Goal: Transaction & Acquisition: Purchase product/service

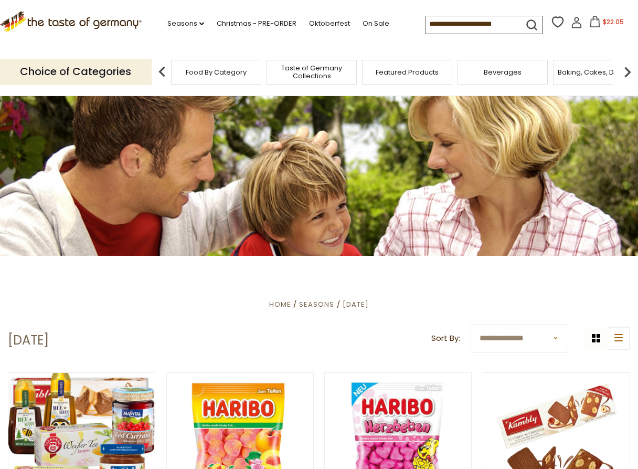
click at [596, 24] on icon at bounding box center [596, 22] width 12 height 12
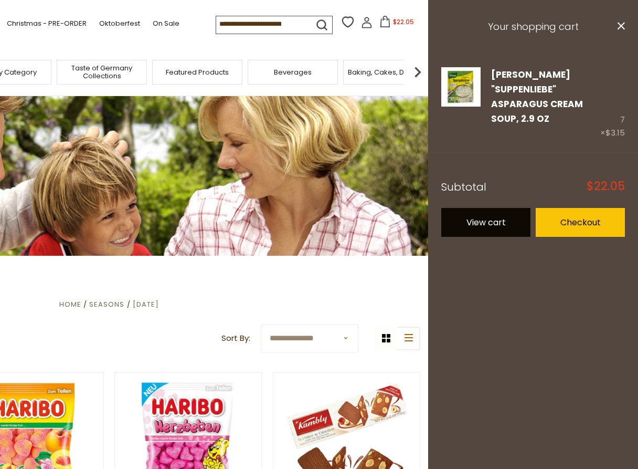
click at [493, 211] on link "View cart" at bounding box center [486, 222] width 89 height 29
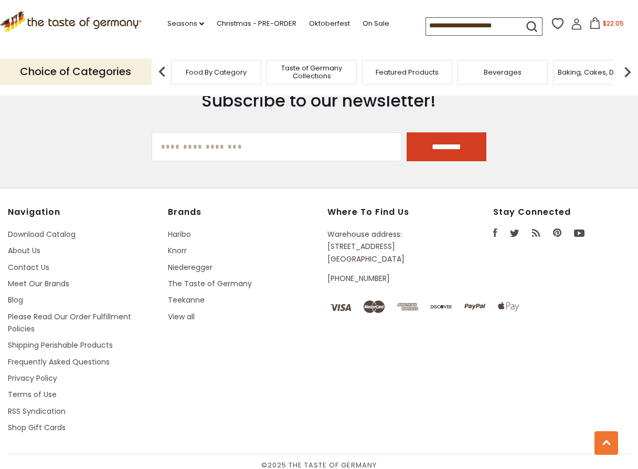
scroll to position [929, 0]
click at [489, 397] on div "Navigation Download Catalog About Us Contact Us Meet Our Brands Blog Please Rea…" at bounding box center [319, 329] width 623 height 247
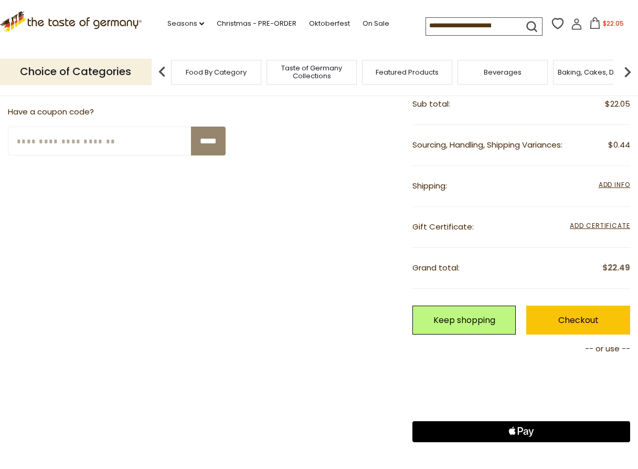
scroll to position [236, 0]
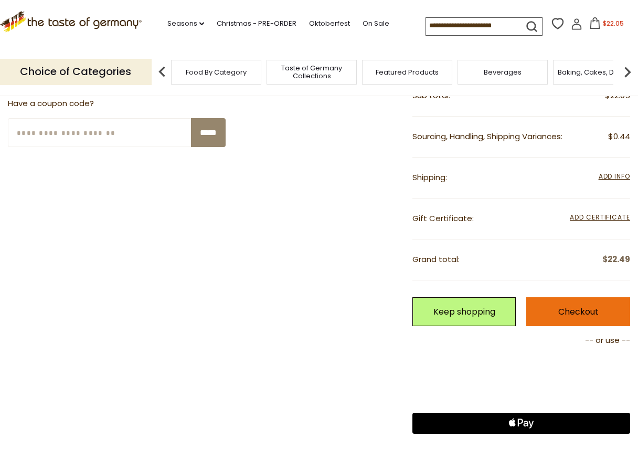
click at [603, 313] on link "Checkout" at bounding box center [579, 311] width 104 height 29
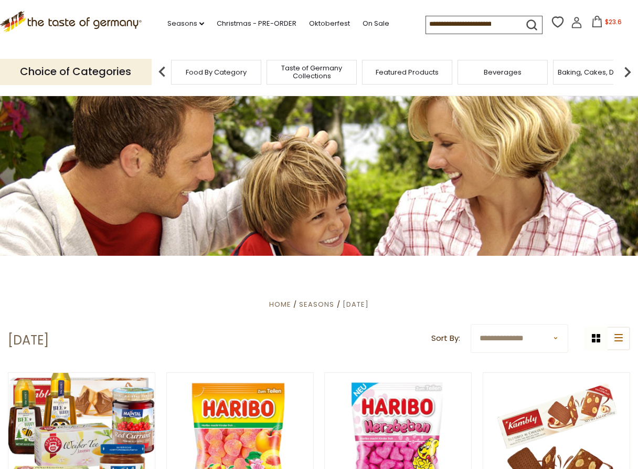
click at [213, 71] on span "Food By Category" at bounding box center [216, 72] width 61 height 8
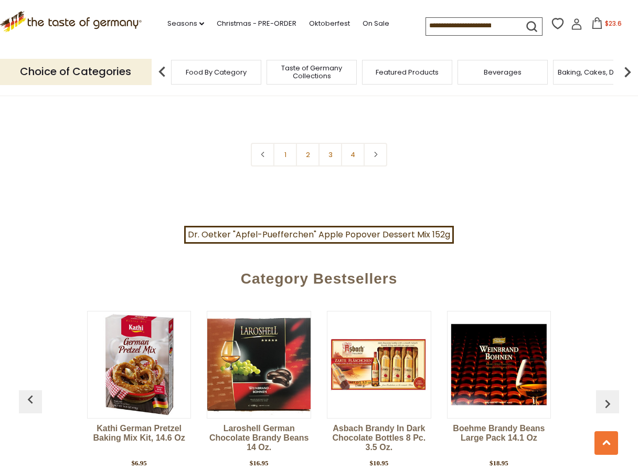
scroll to position [2448, 0]
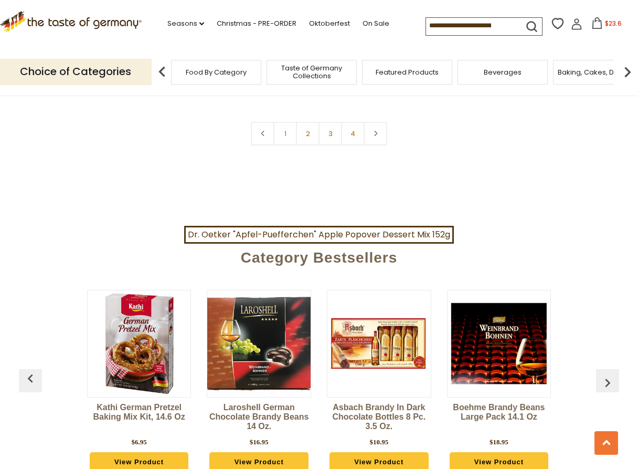
click at [609, 374] on img "button" at bounding box center [608, 382] width 17 height 17
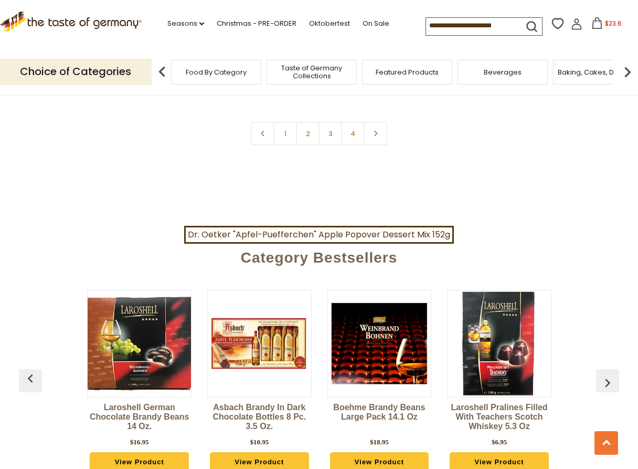
scroll to position [0, 120]
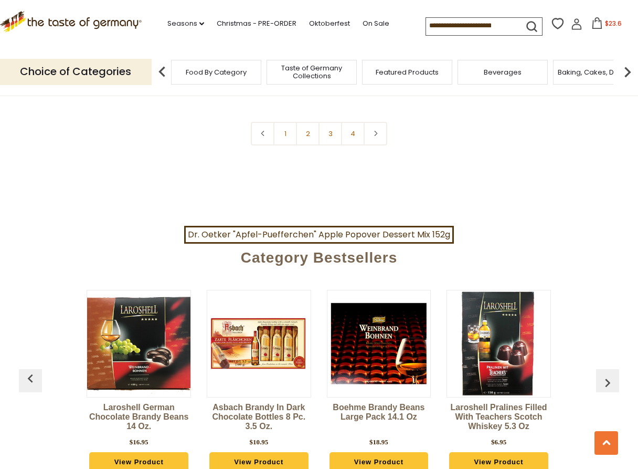
click at [609, 374] on img "button" at bounding box center [608, 382] width 17 height 17
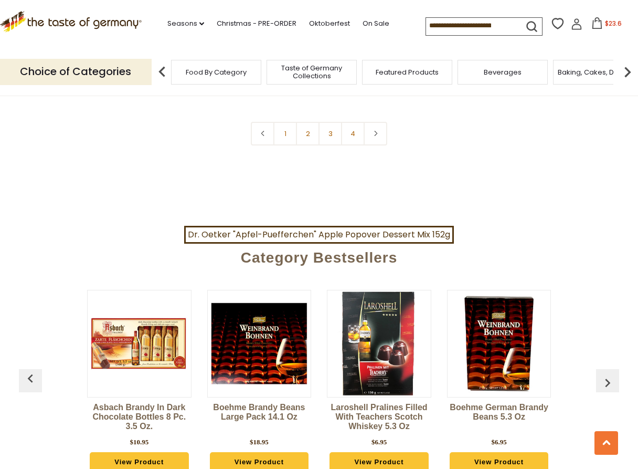
scroll to position [0, 240]
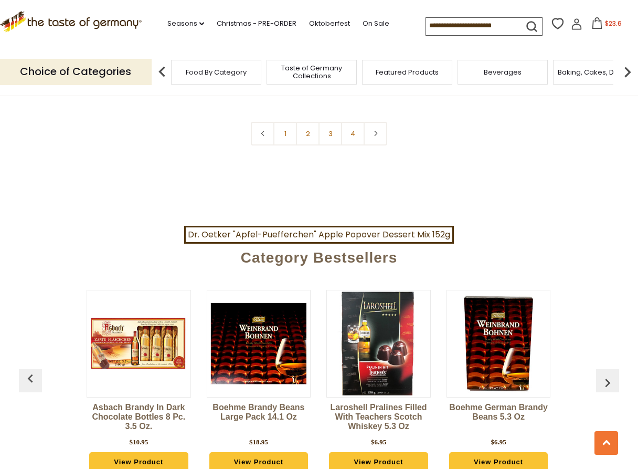
click at [609, 374] on img "button" at bounding box center [608, 382] width 17 height 17
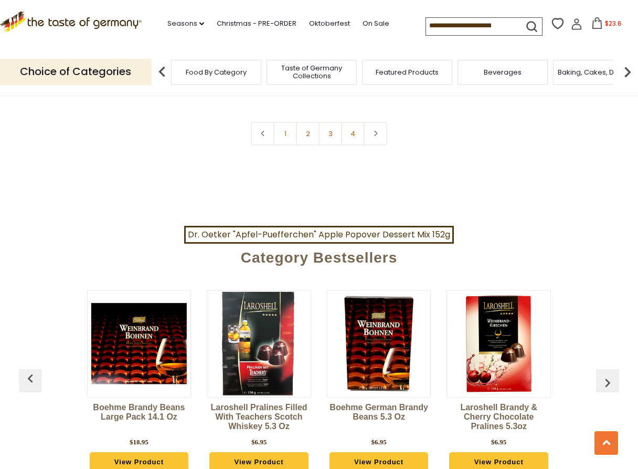
scroll to position [0, 361]
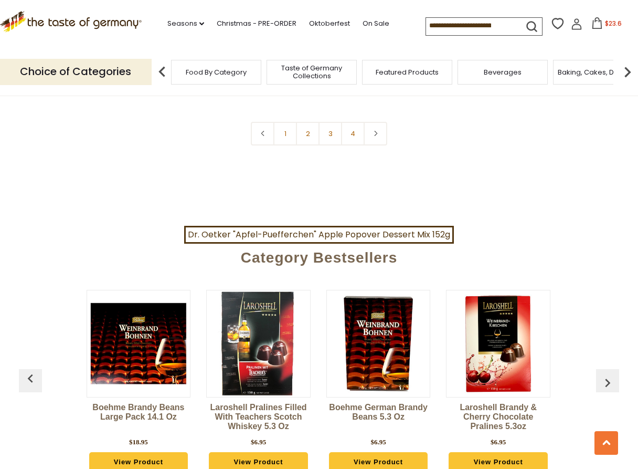
click at [609, 374] on img "button" at bounding box center [608, 382] width 17 height 17
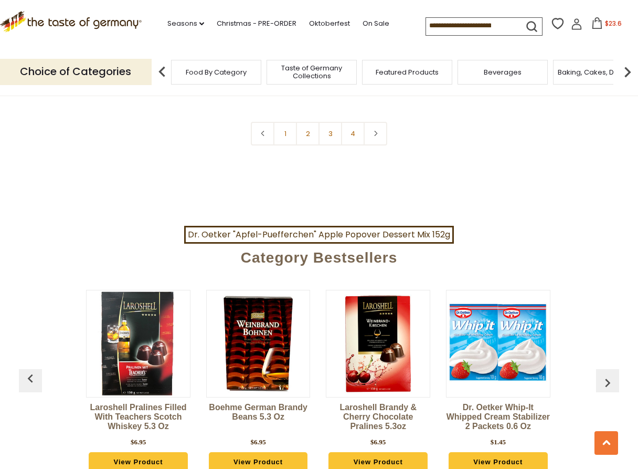
click at [609, 374] on img "button" at bounding box center [608, 382] width 17 height 17
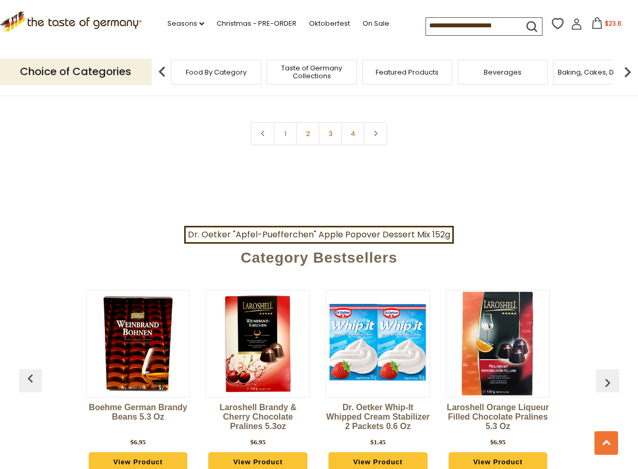
click at [609, 374] on img "button" at bounding box center [608, 382] width 17 height 17
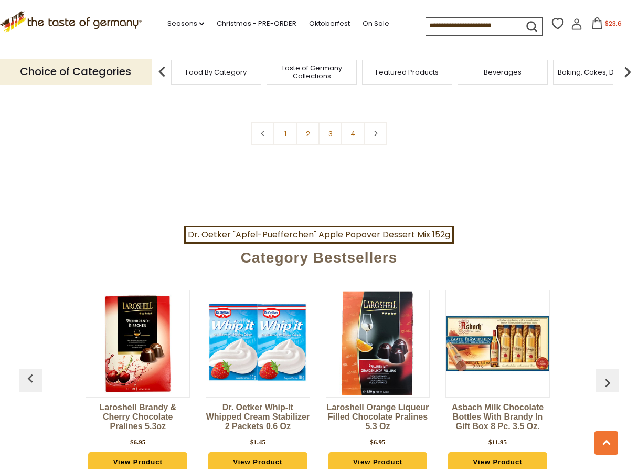
click at [609, 374] on img "button" at bounding box center [608, 382] width 17 height 17
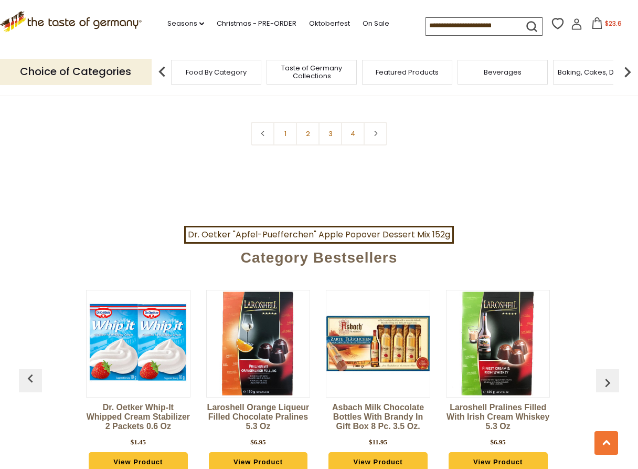
scroll to position [0, 842]
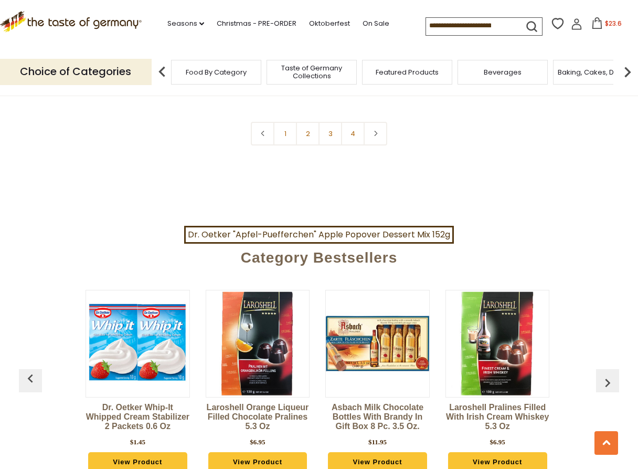
click at [609, 374] on img "button" at bounding box center [608, 382] width 17 height 17
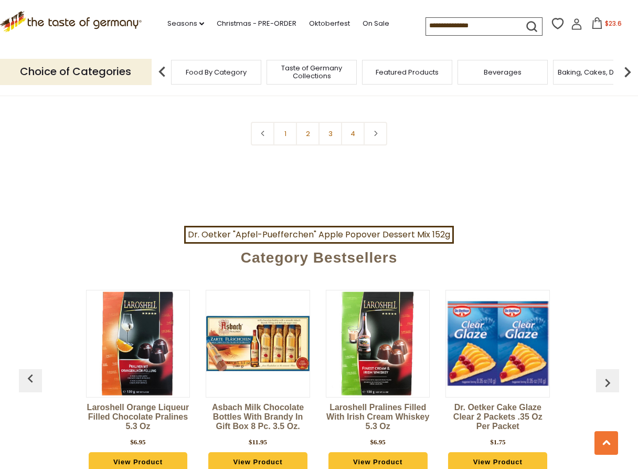
scroll to position [0, 962]
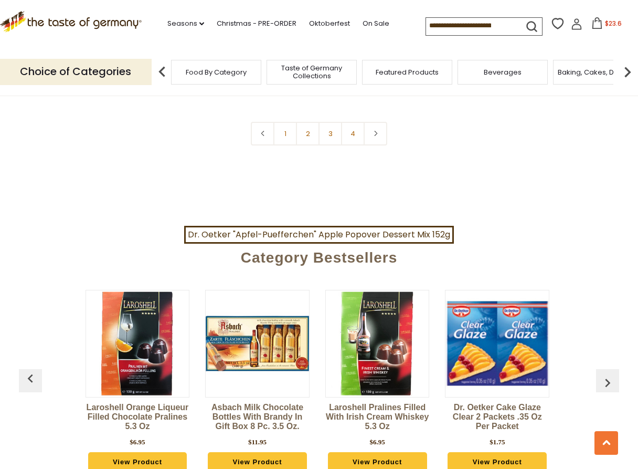
click at [609, 374] on img "button" at bounding box center [608, 382] width 17 height 17
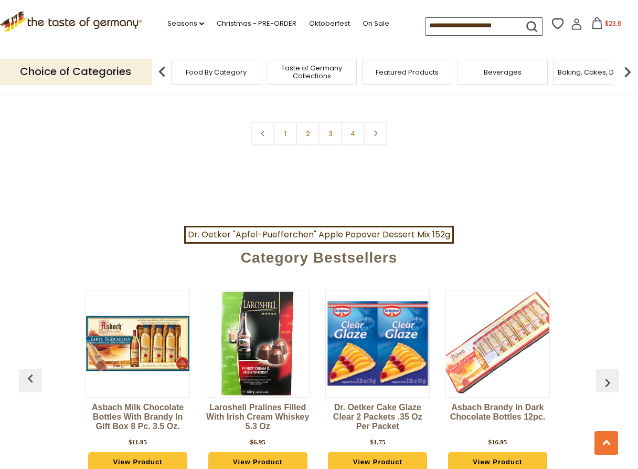
scroll to position [0, 1082]
click at [609, 374] on img "button" at bounding box center [608, 382] width 17 height 17
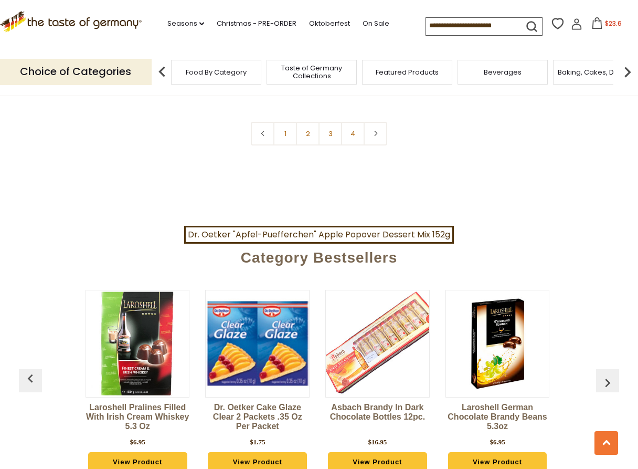
scroll to position [0, 1202]
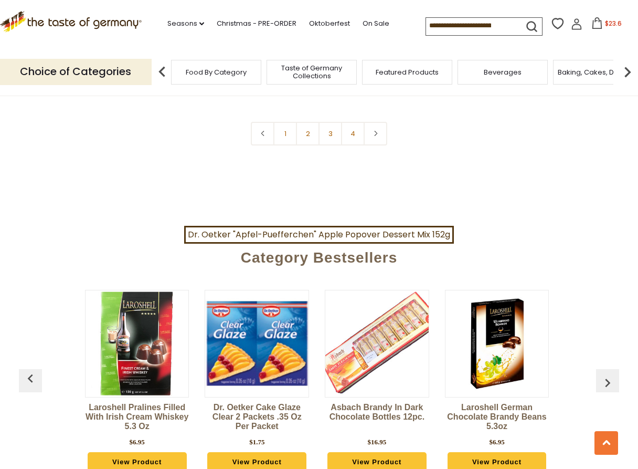
click at [609, 374] on img "button" at bounding box center [608, 382] width 17 height 17
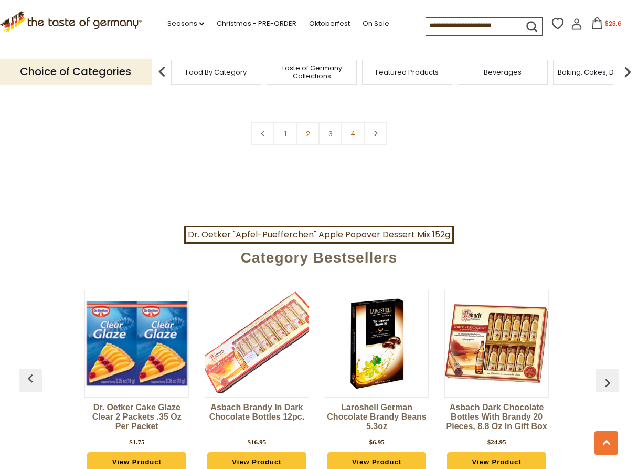
click at [609, 374] on img "button" at bounding box center [608, 382] width 17 height 17
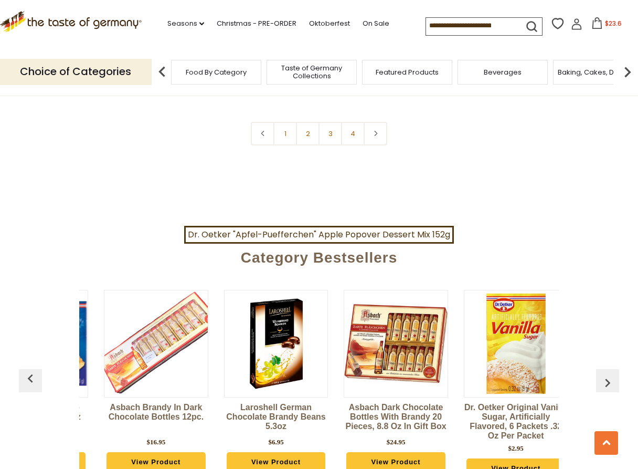
scroll to position [0, 1440]
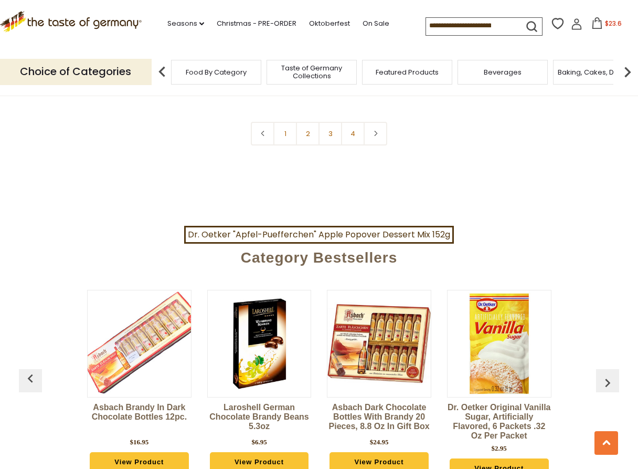
click at [601, 27] on icon at bounding box center [597, 23] width 9 height 12
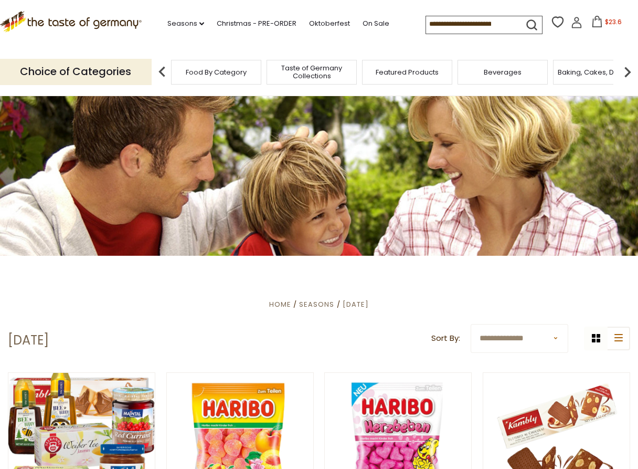
drag, startPoint x: 498, startPoint y: 23, endPoint x: 467, endPoint y: 25, distance: 31.6
click at [467, 25] on input at bounding box center [470, 23] width 89 height 15
click at [499, 24] on input at bounding box center [470, 23] width 89 height 15
click at [533, 20] on icon "submit" at bounding box center [532, 25] width 14 height 14
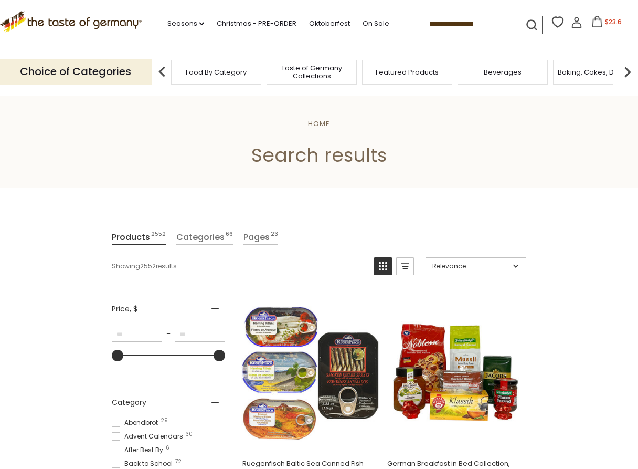
drag, startPoint x: 502, startPoint y: 22, endPoint x: 425, endPoint y: 28, distance: 77.4
click at [425, 28] on div ".st0{fill:#EDD300;} .st1{fill:#D33E21;} .st0{fill:#EDD300;} .st1{fill:#D33E21;}…" at bounding box center [319, 24] width 638 height 48
click at [232, 75] on span "Food By Category" at bounding box center [216, 72] width 61 height 8
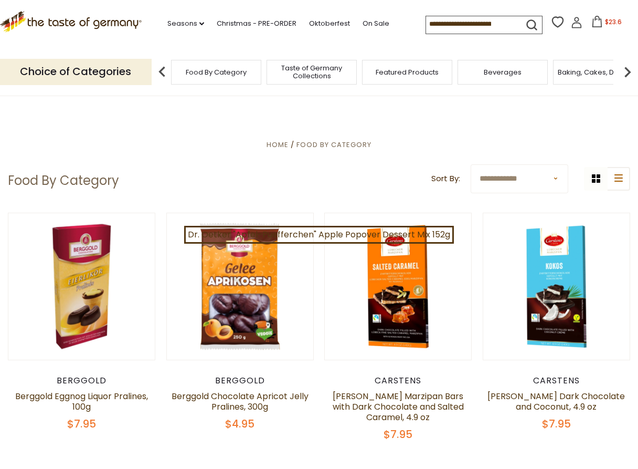
click at [212, 69] on span "Food By Category" at bounding box center [216, 72] width 61 height 8
click at [435, 22] on input at bounding box center [470, 23] width 89 height 15
click at [535, 20] on icon "submit" at bounding box center [531, 23] width 9 height 9
type input "**********"
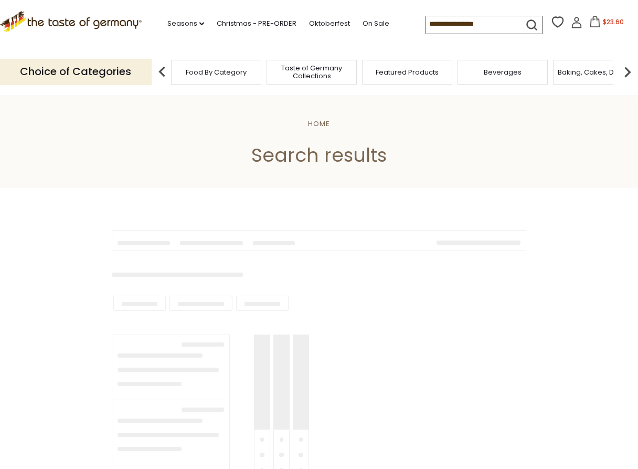
type input "**********"
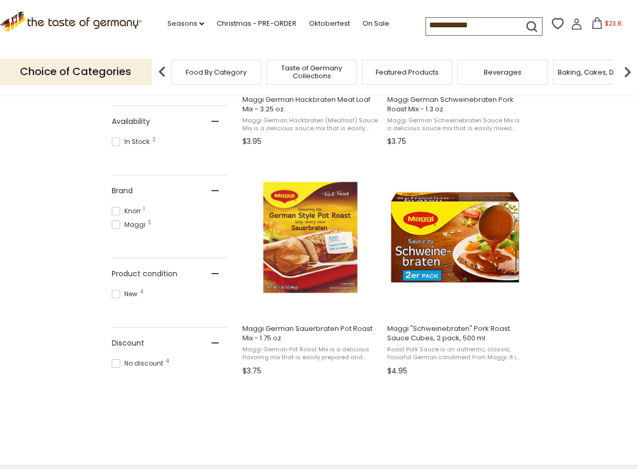
scroll to position [357, 0]
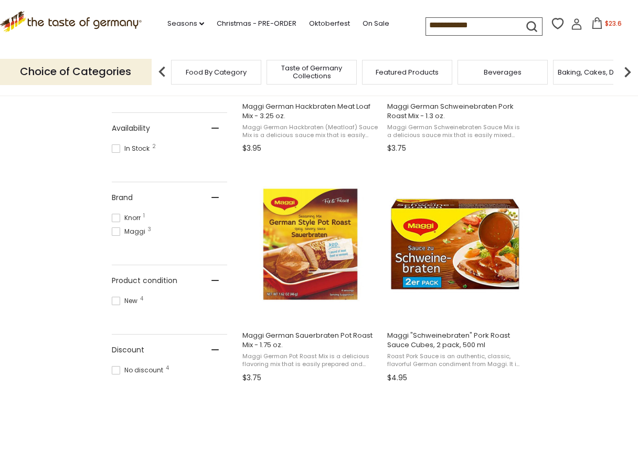
click at [495, 399] on div "Products 4 Showing 4 results for " [PERSON_NAME] " Relevance Relevance Title: A…" at bounding box center [319, 143] width 415 height 541
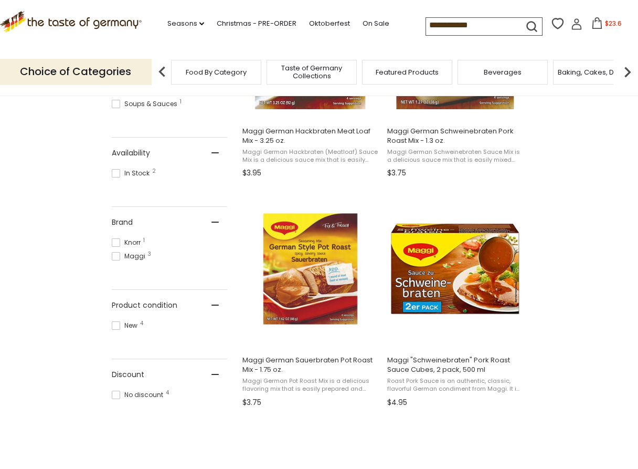
scroll to position [310, 0]
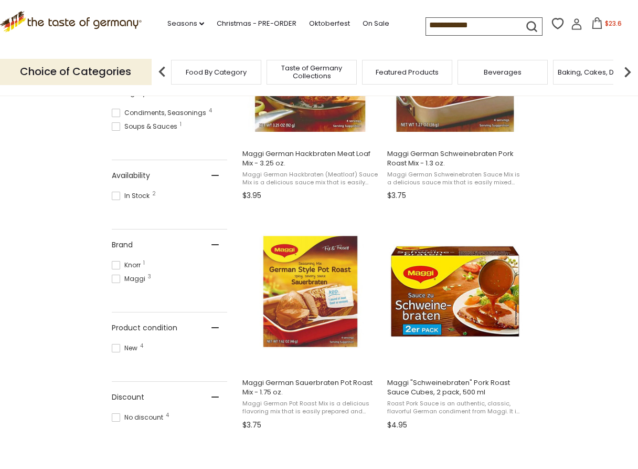
click at [508, 26] on input "**********" at bounding box center [470, 25] width 89 height 15
click at [627, 70] on img at bounding box center [627, 71] width 21 height 21
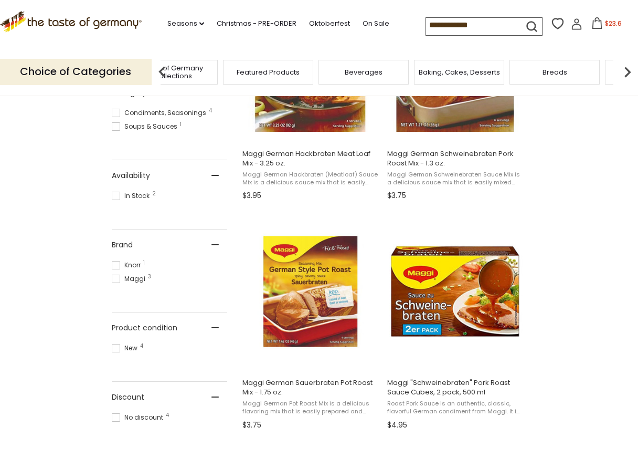
click at [598, 192] on section "Products 4 Showing 4 results for " maggi braten " Relevance Relevance Title: A-…" at bounding box center [319, 198] width 638 height 641
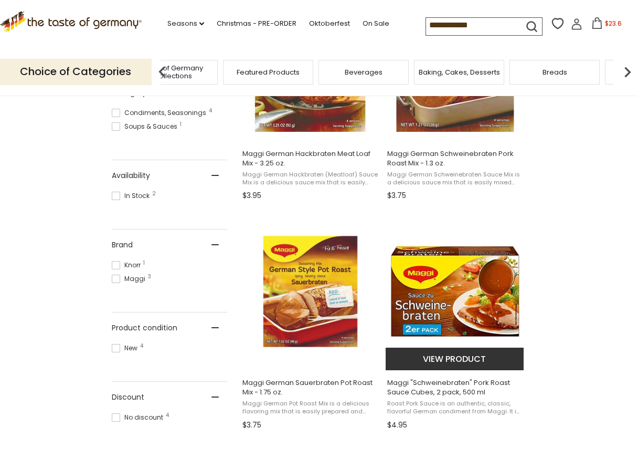
click at [460, 357] on button "View product" at bounding box center [455, 359] width 138 height 23
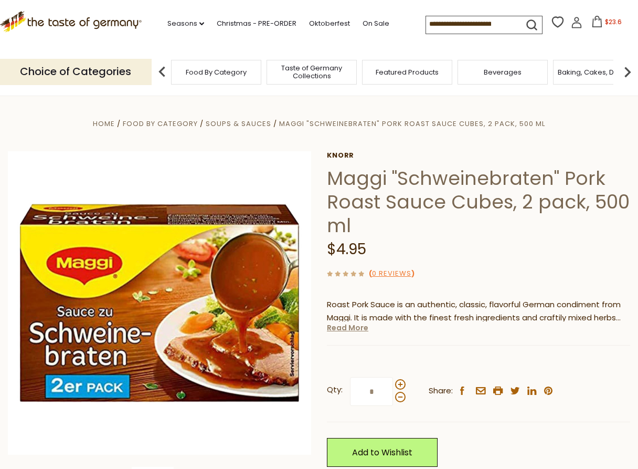
click at [341, 330] on link "Read More" at bounding box center [347, 327] width 41 height 11
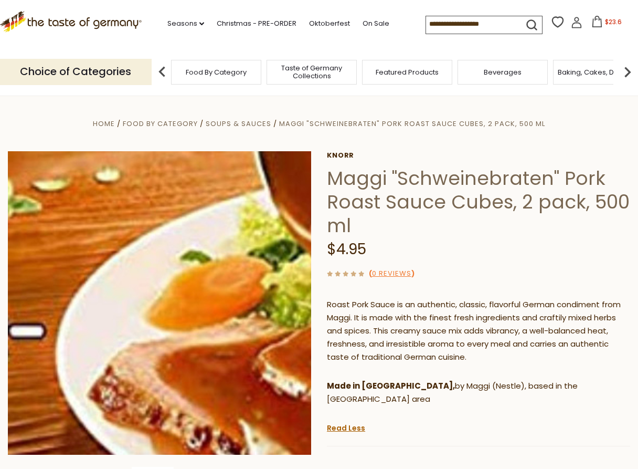
click at [193, 334] on img at bounding box center [159, 302] width 303 height 303
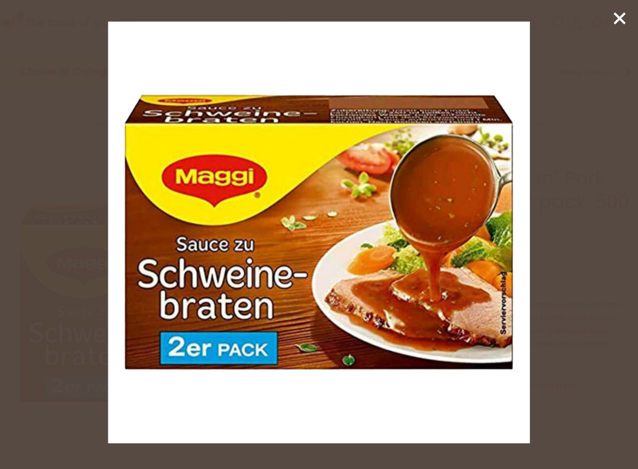
click at [615, 16] on icon at bounding box center [620, 19] width 16 height 16
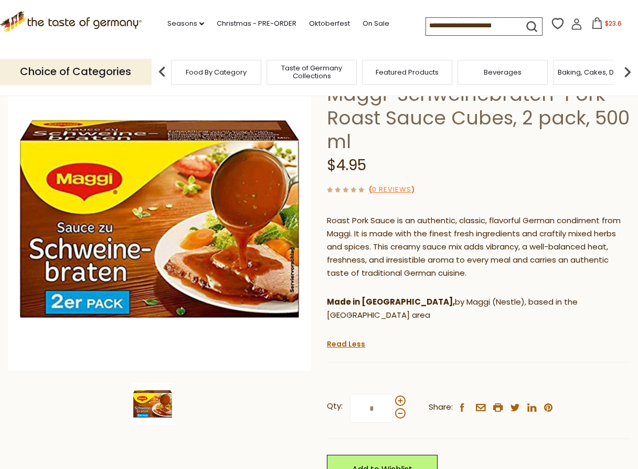
scroll to position [105, 0]
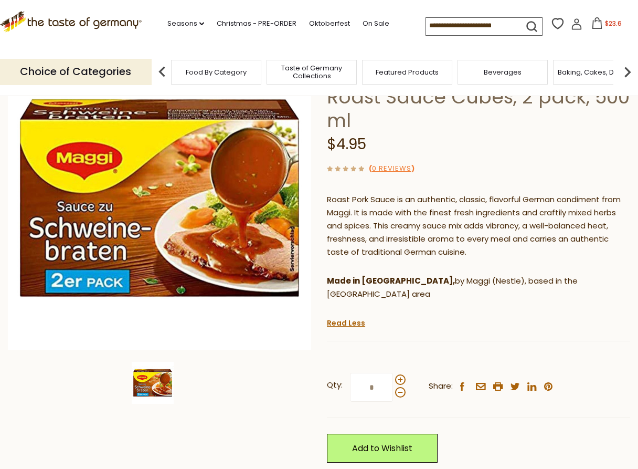
click at [371, 376] on input "*" at bounding box center [371, 387] width 43 height 29
click at [599, 22] on icon at bounding box center [598, 23] width 12 height 12
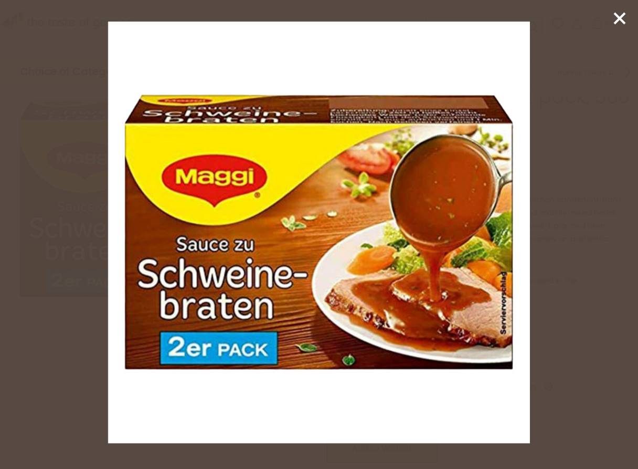
click at [622, 17] on line at bounding box center [620, 18] width 11 height 11
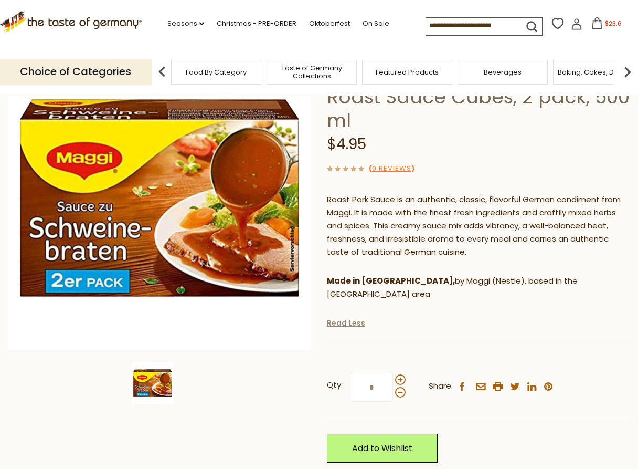
click at [339, 318] on link "Read Less" at bounding box center [346, 323] width 38 height 11
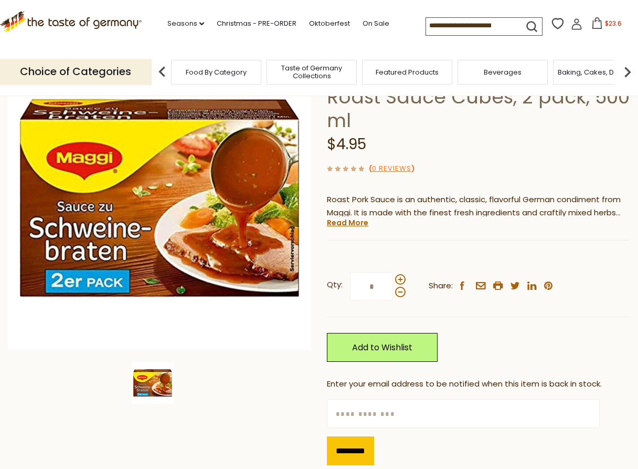
click at [333, 285] on strong "Qty:" at bounding box center [335, 284] width 16 height 13
click at [350, 285] on input "*" at bounding box center [371, 286] width 43 height 29
click at [596, 22] on icon at bounding box center [598, 23] width 12 height 12
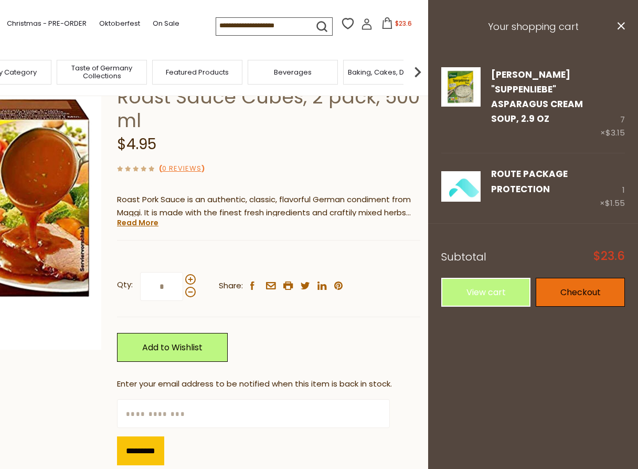
click at [588, 278] on link "Checkout" at bounding box center [580, 292] width 89 height 29
